Goal: Information Seeking & Learning: Find specific fact

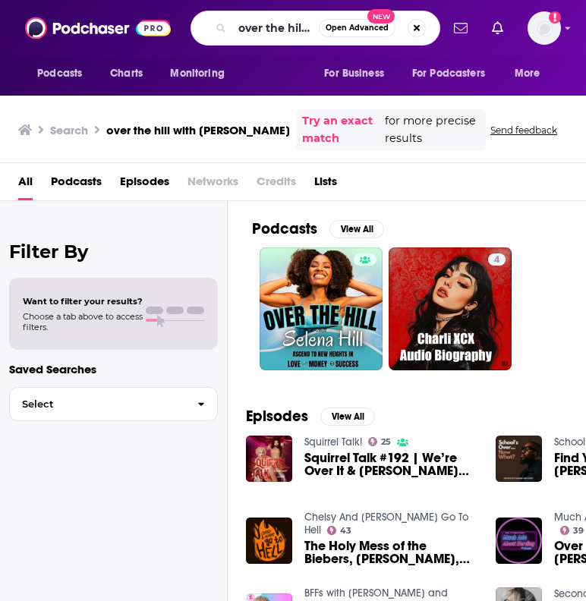
click at [278, 24] on input "over the hill with [PERSON_NAME]" at bounding box center [275, 28] width 87 height 24
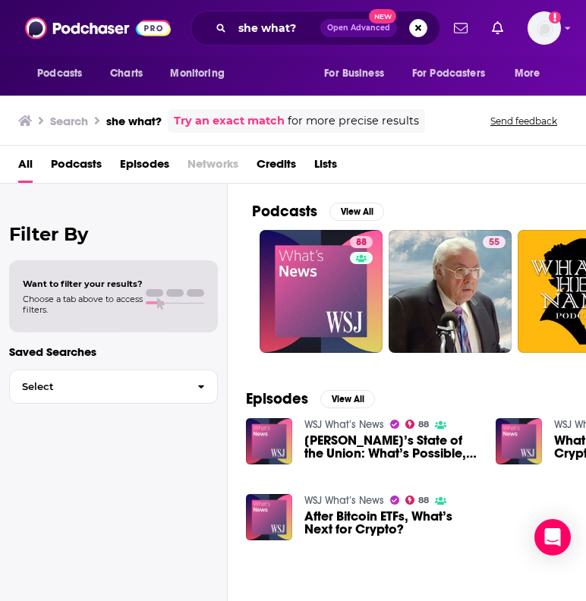
click at [500, 167] on div "All Podcasts Episodes Networks Credits Lists" at bounding box center [296, 167] width 556 height 31
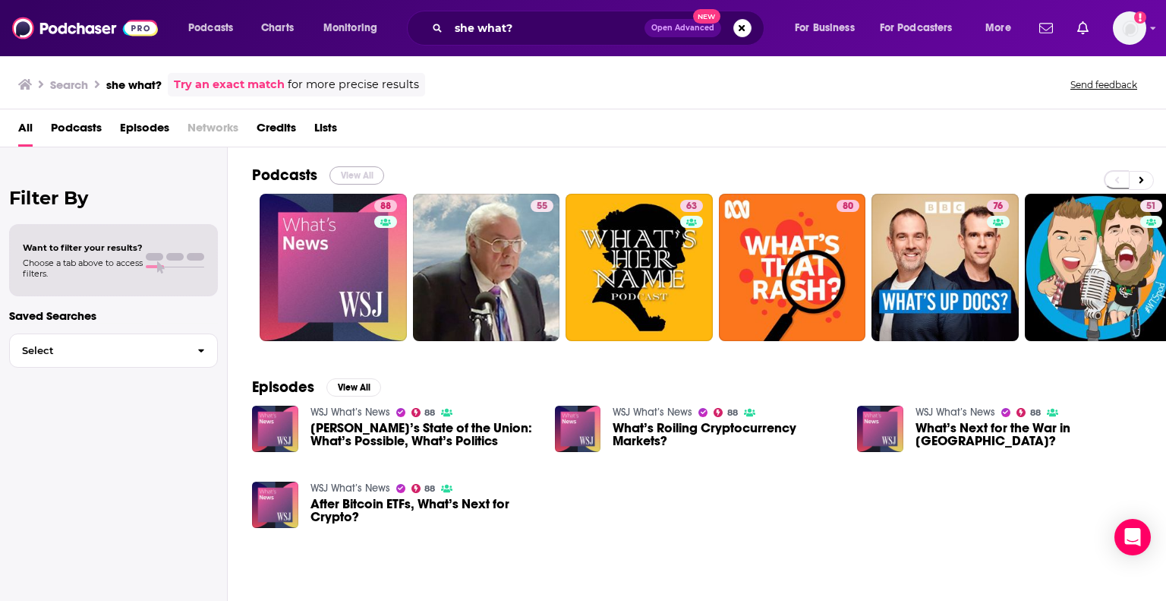
click at [355, 172] on button "View All" at bounding box center [357, 175] width 55 height 18
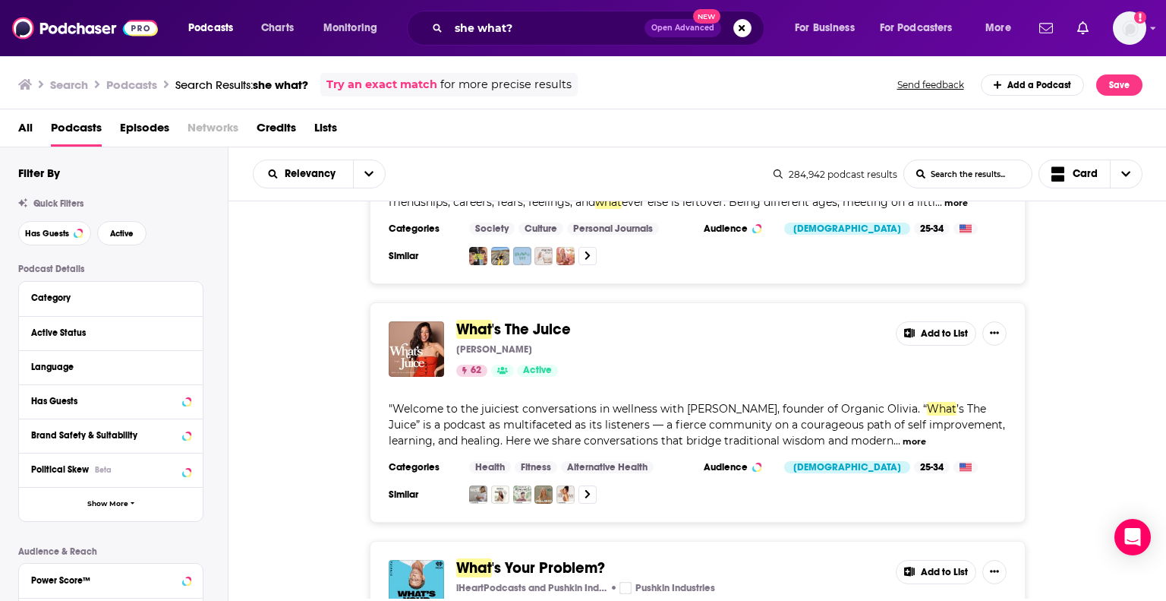
scroll to position [1734, 0]
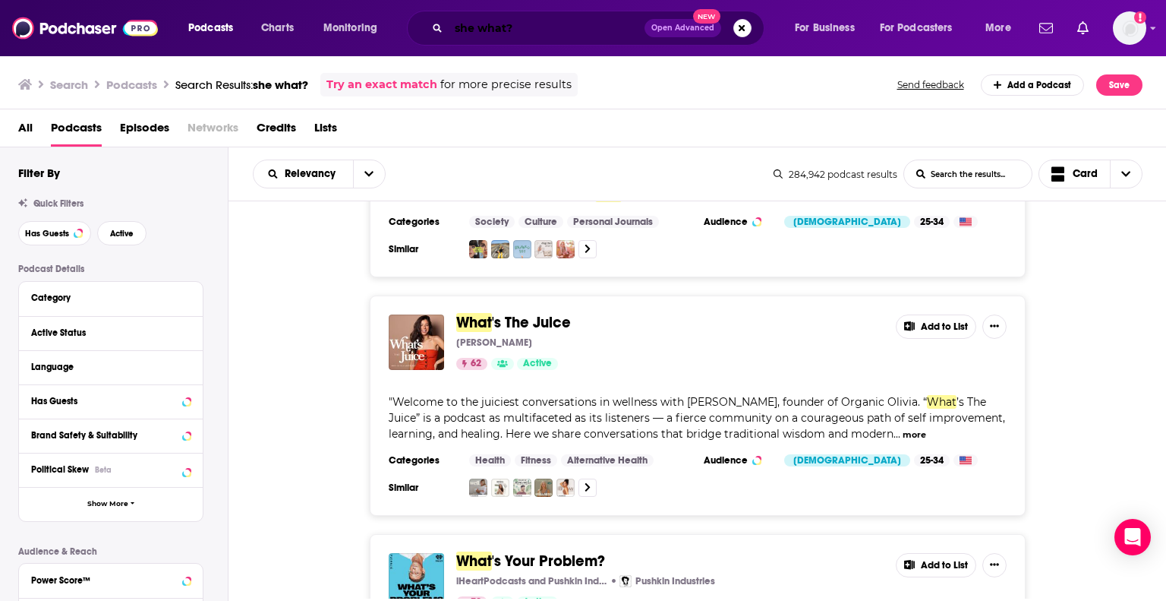
click at [537, 30] on input "she what?" at bounding box center [547, 28] width 196 height 24
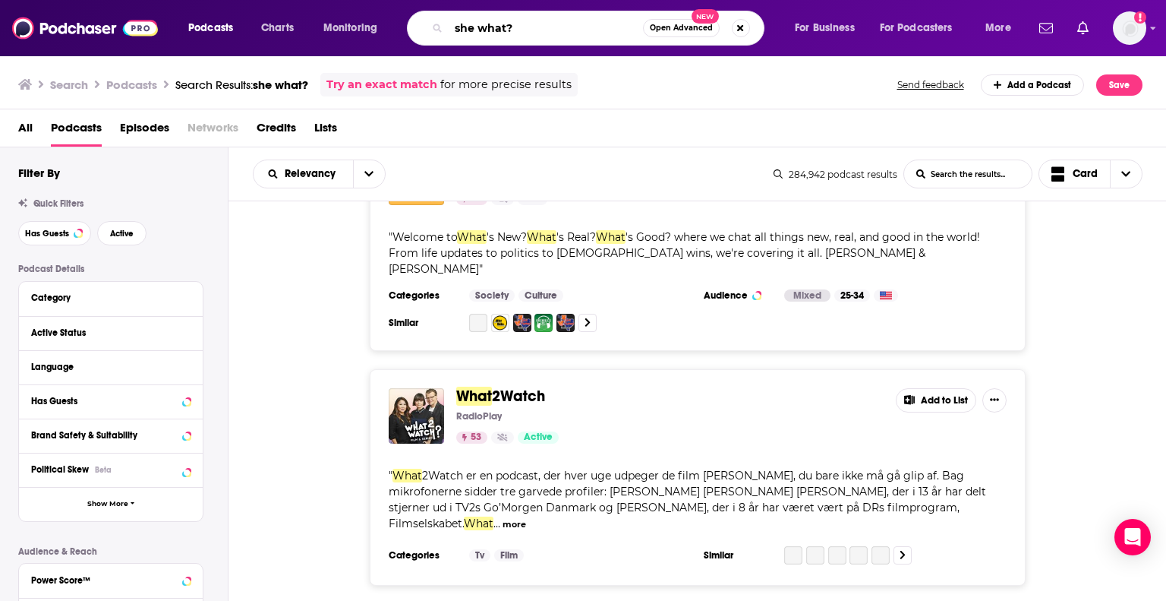
scroll to position [2401, 0]
click at [585, 31] on input "she what?" at bounding box center [546, 28] width 194 height 24
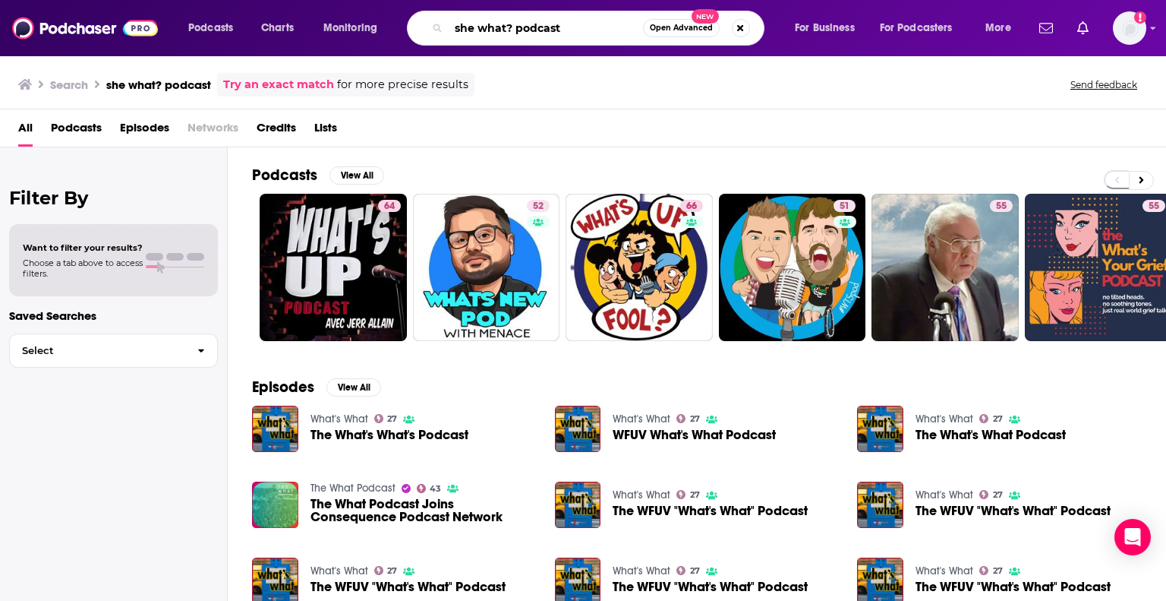
drag, startPoint x: 572, startPoint y: 24, endPoint x: 515, endPoint y: 33, distance: 57.8
click at [515, 33] on input "she what? podcast" at bounding box center [546, 28] width 194 height 24
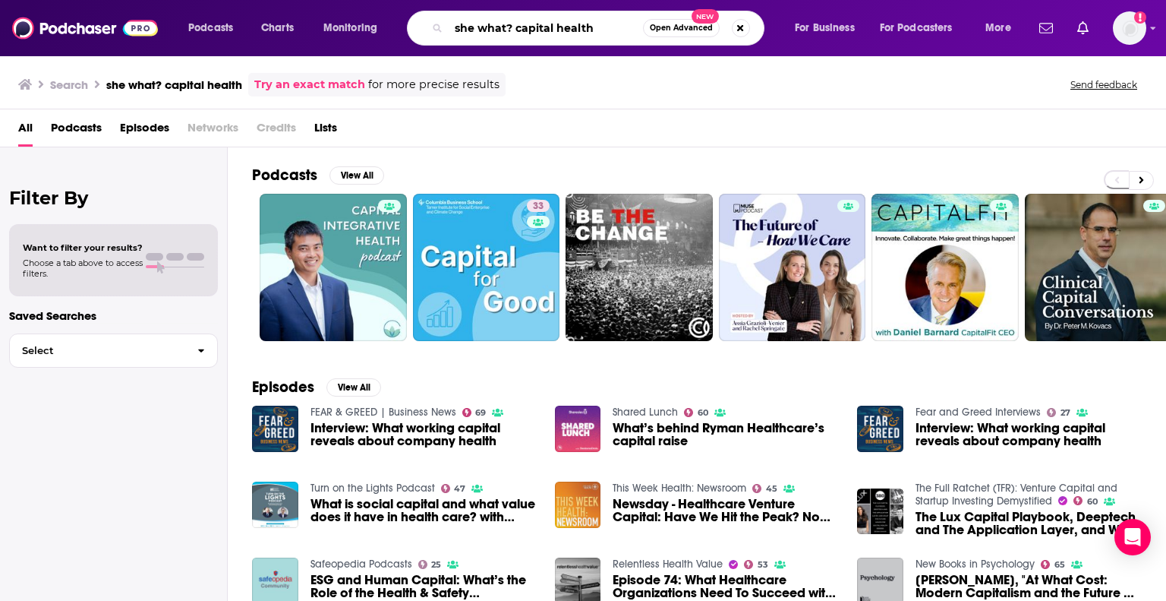
drag, startPoint x: 598, startPoint y: 31, endPoint x: 516, endPoint y: 37, distance: 82.2
click at [516, 37] on input "she what? capital health" at bounding box center [546, 28] width 194 height 24
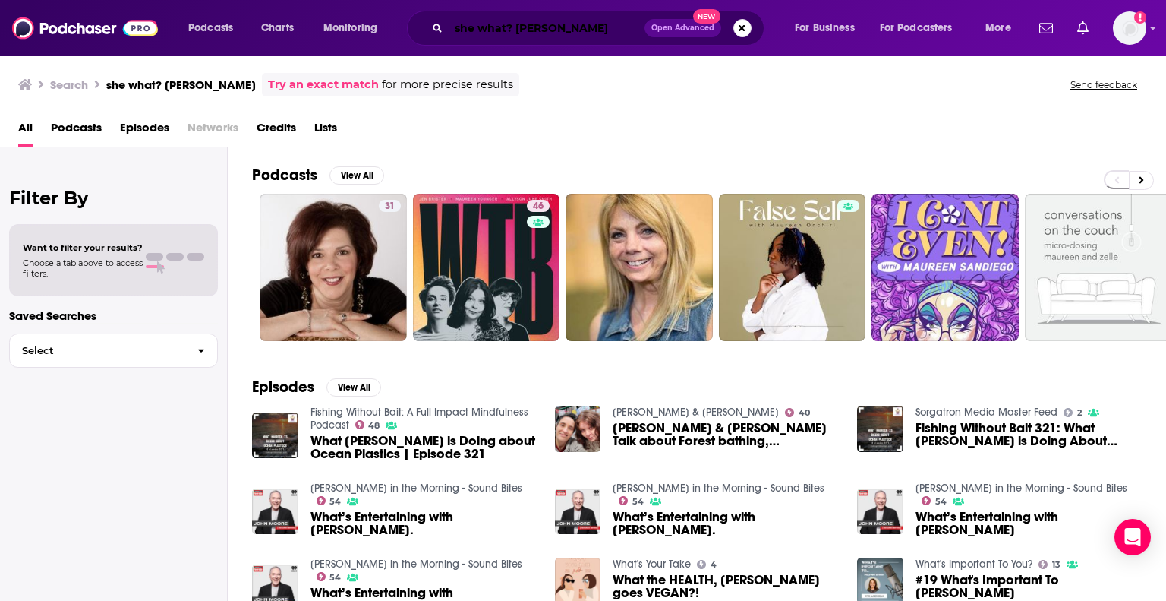
click at [566, 24] on input "she what? [PERSON_NAME]" at bounding box center [547, 28] width 196 height 24
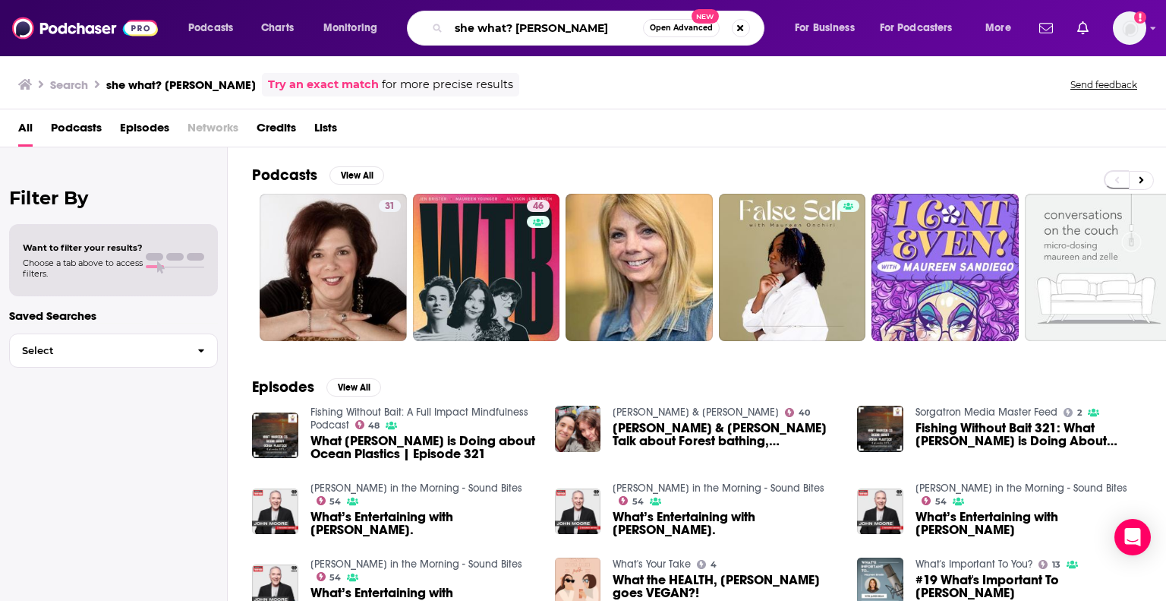
drag, startPoint x: 516, startPoint y: 31, endPoint x: 401, endPoint y: 8, distance: 117.8
click at [401, 8] on div "Podcasts Charts Monitoring she what? [PERSON_NAME] Open Advanced New For Busine…" at bounding box center [583, 28] width 1166 height 56
click at [530, 32] on input "[PERSON_NAME]" at bounding box center [546, 28] width 194 height 24
type input "[PERSON_NAME]"
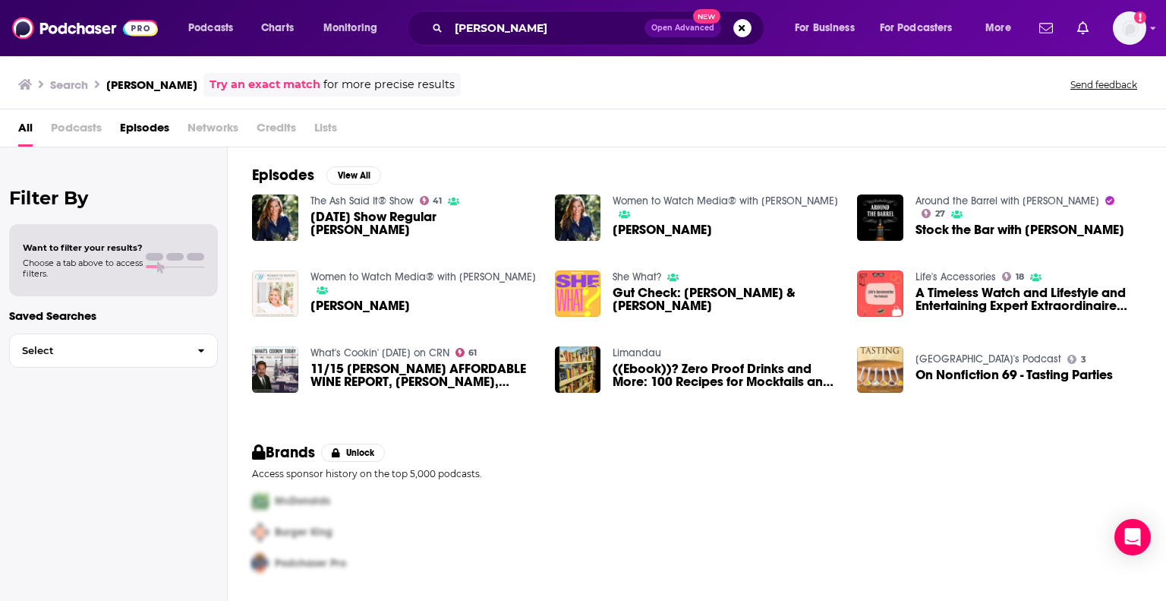
click at [585, 297] on img "Gut Check: Jess Downey & Maureen Petrosky" at bounding box center [578, 293] width 46 height 46
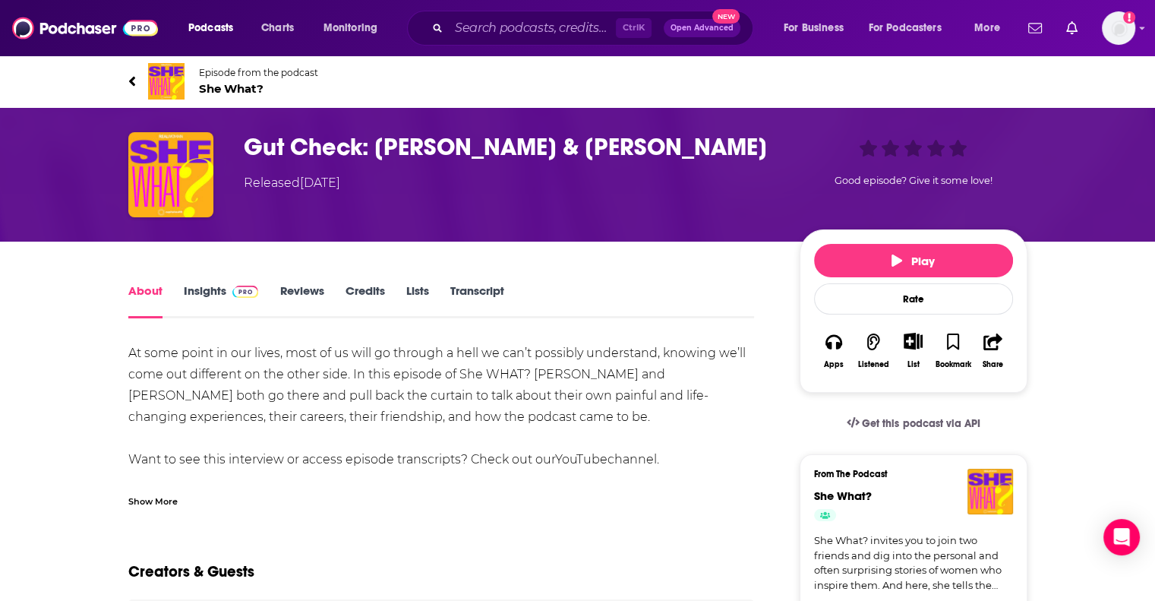
click at [228, 91] on span "She What?" at bounding box center [258, 88] width 119 height 14
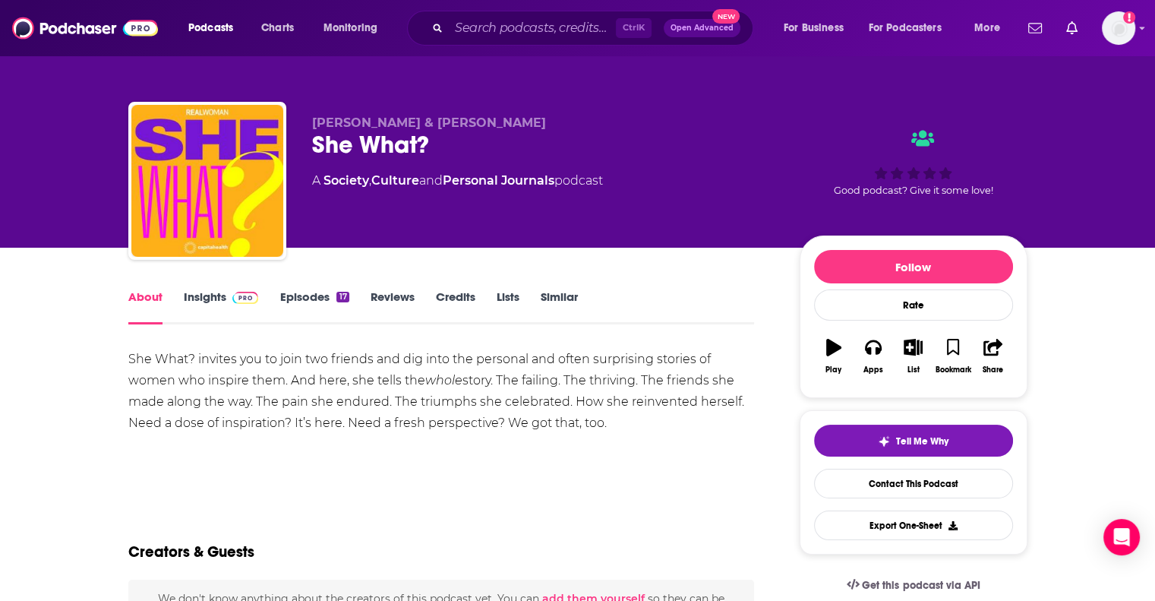
click at [228, 295] on span at bounding box center [242, 296] width 33 height 14
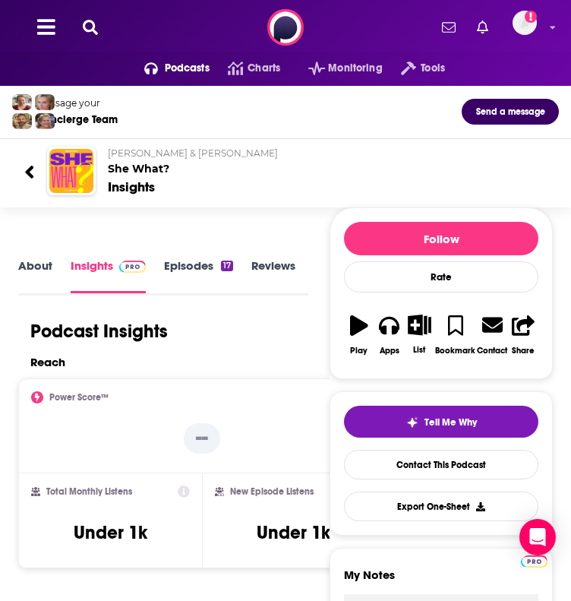
scroll to position [0, 29]
